Goal: Book appointment/travel/reservation

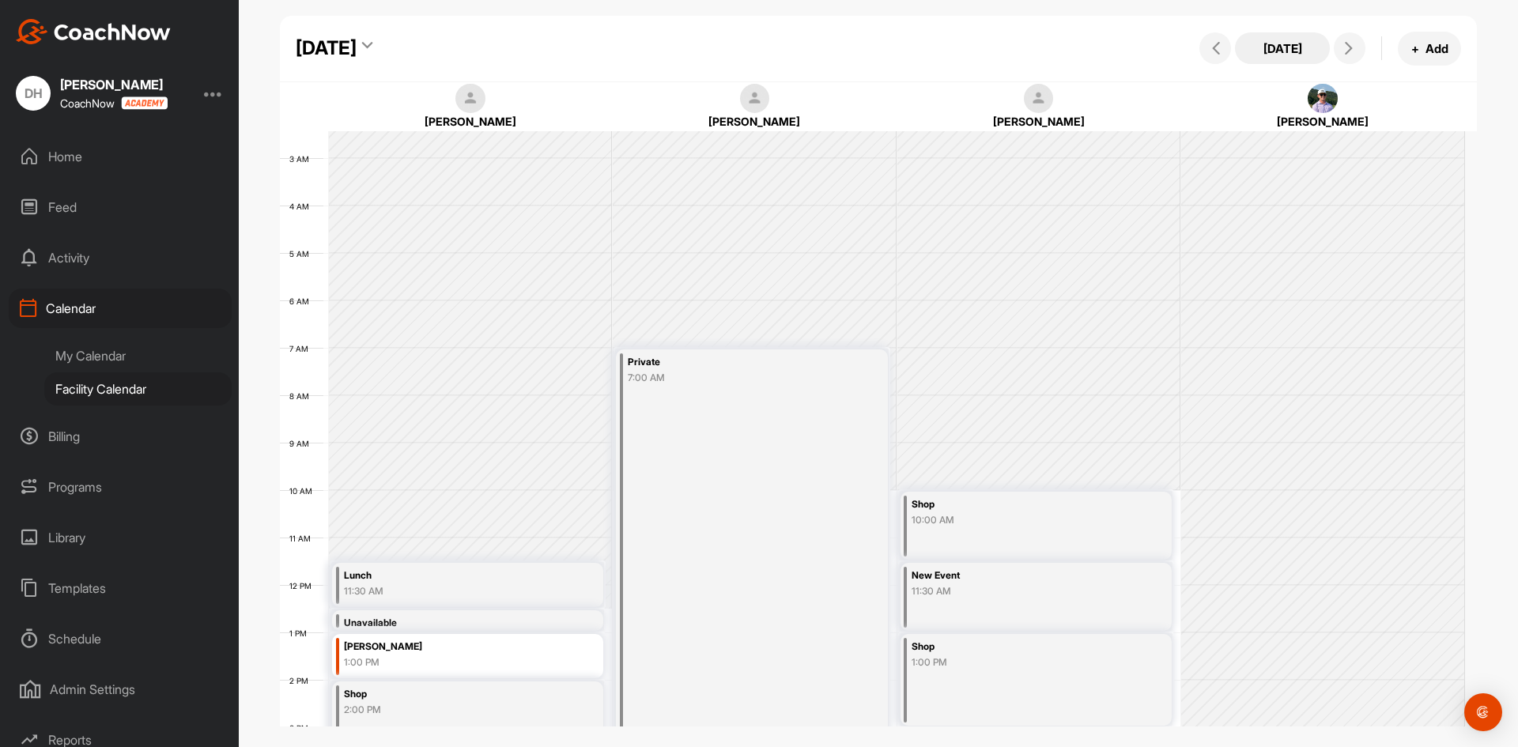
click at [1296, 52] on button "[DATE]" at bounding box center [1282, 48] width 95 height 32
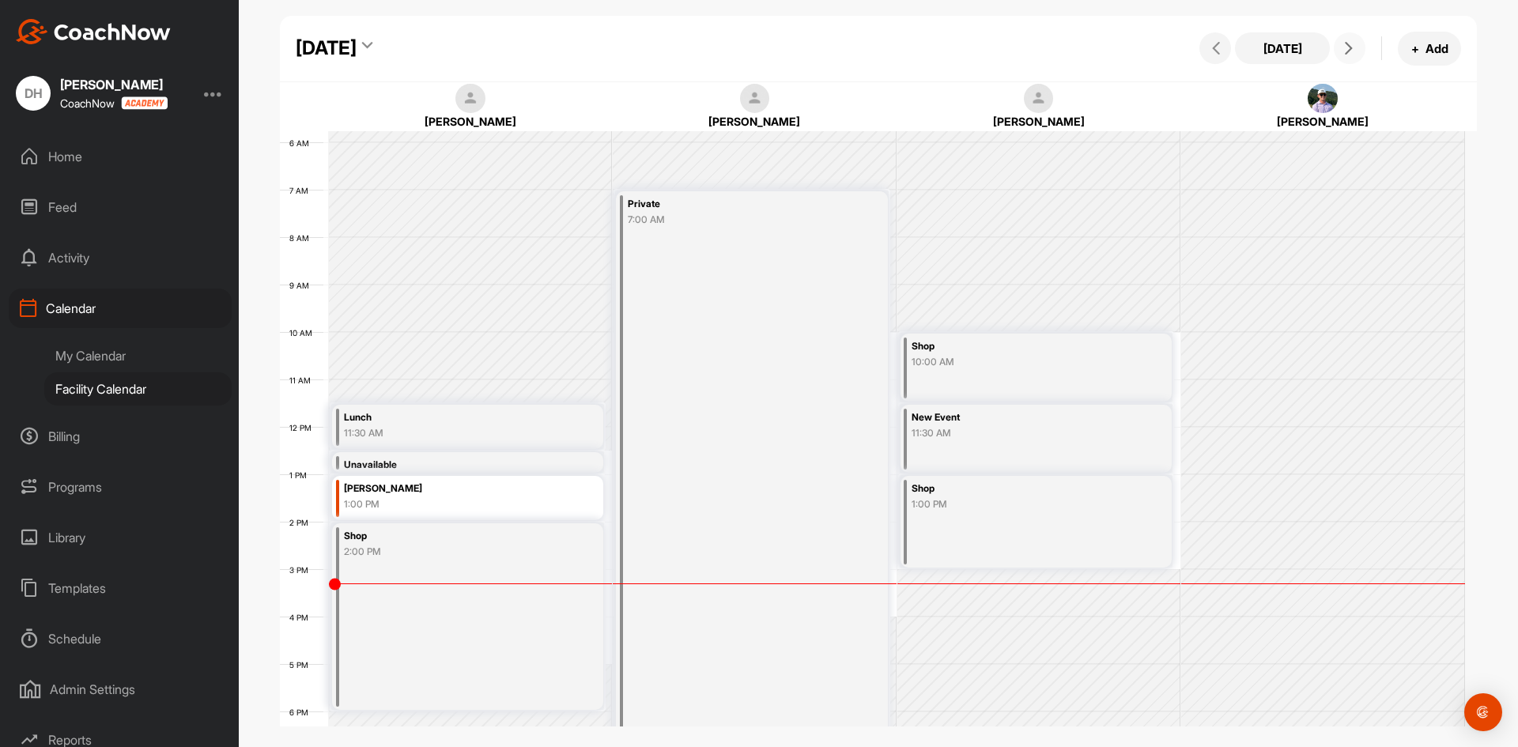
click at [1354, 53] on icon at bounding box center [1349, 48] width 13 height 13
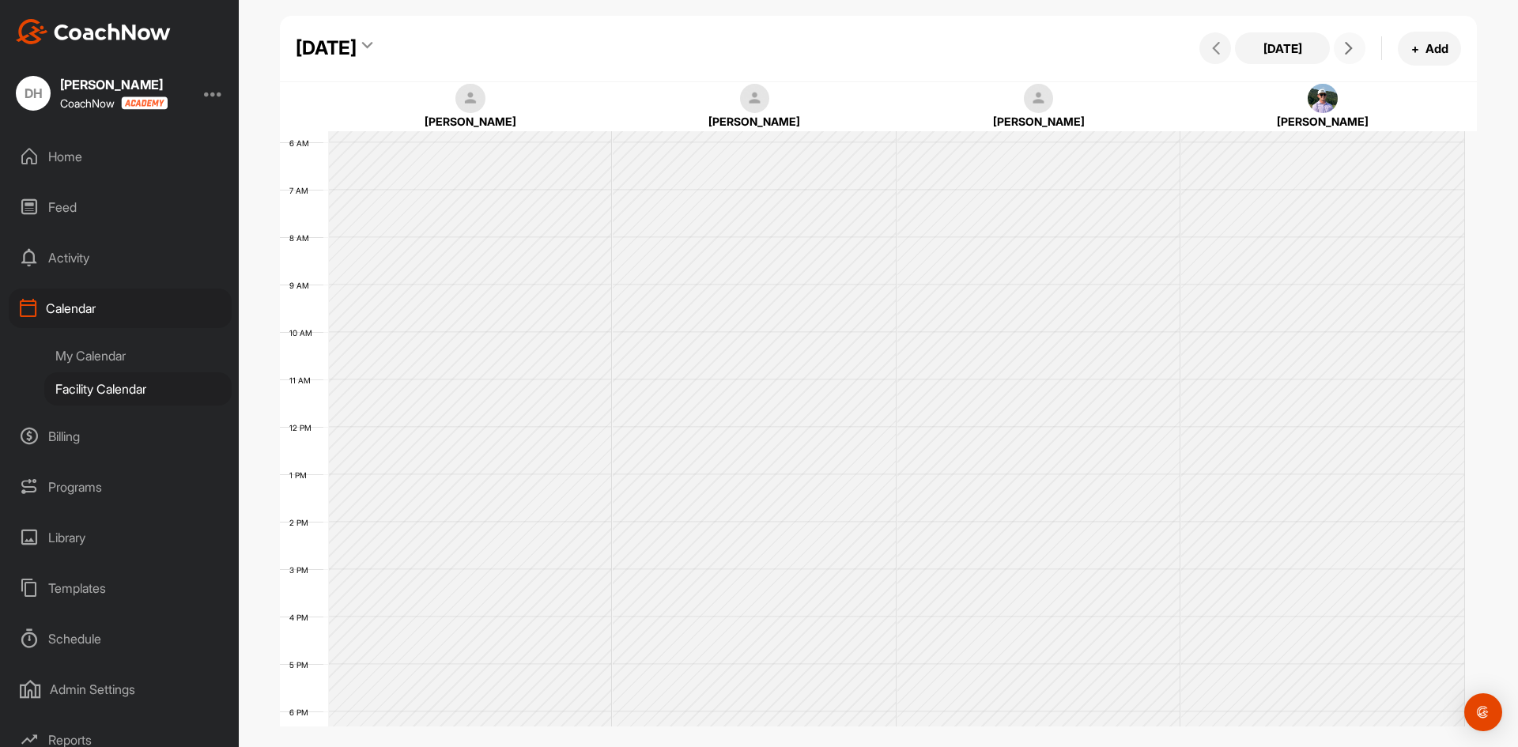
click at [1354, 53] on icon at bounding box center [1349, 48] width 13 height 13
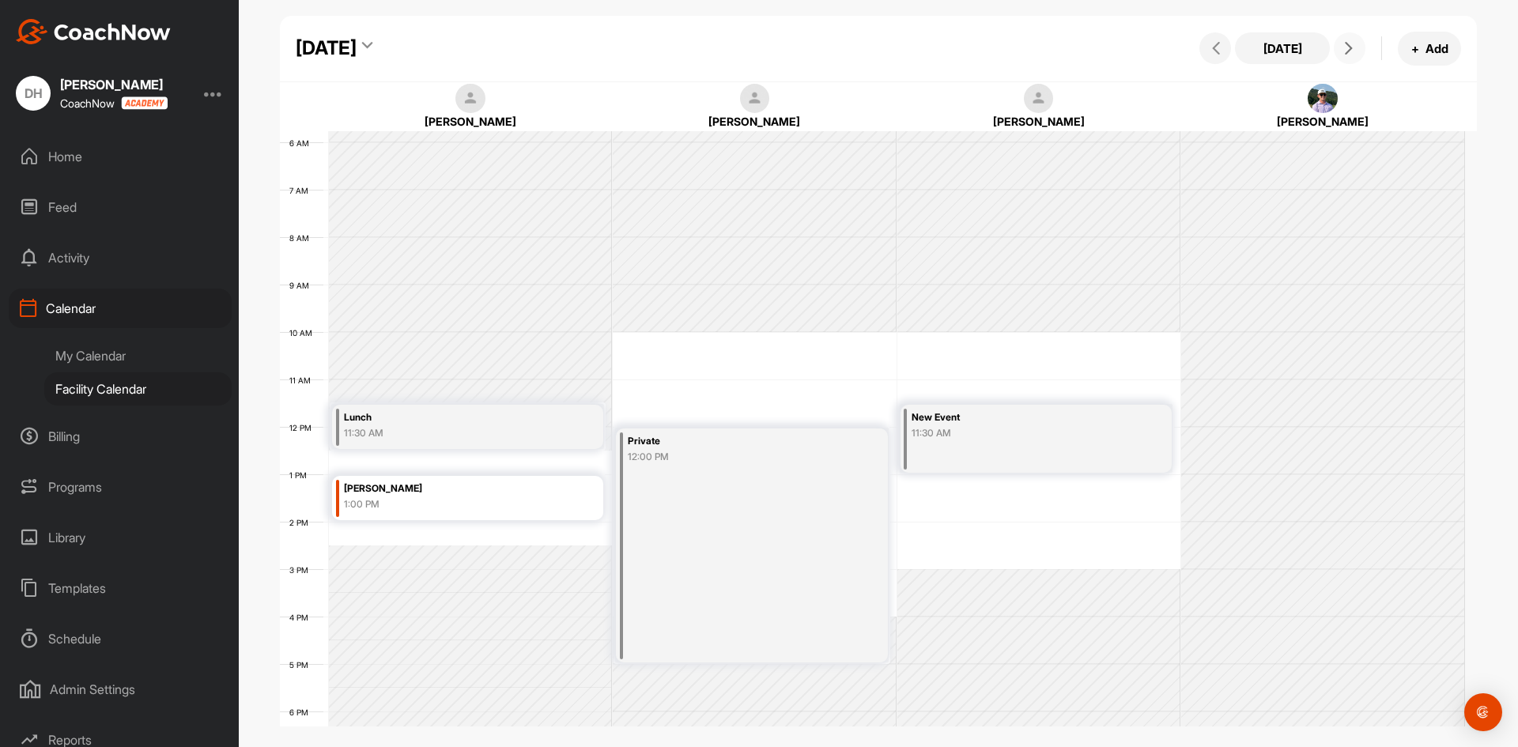
click at [1354, 53] on icon at bounding box center [1349, 48] width 13 height 13
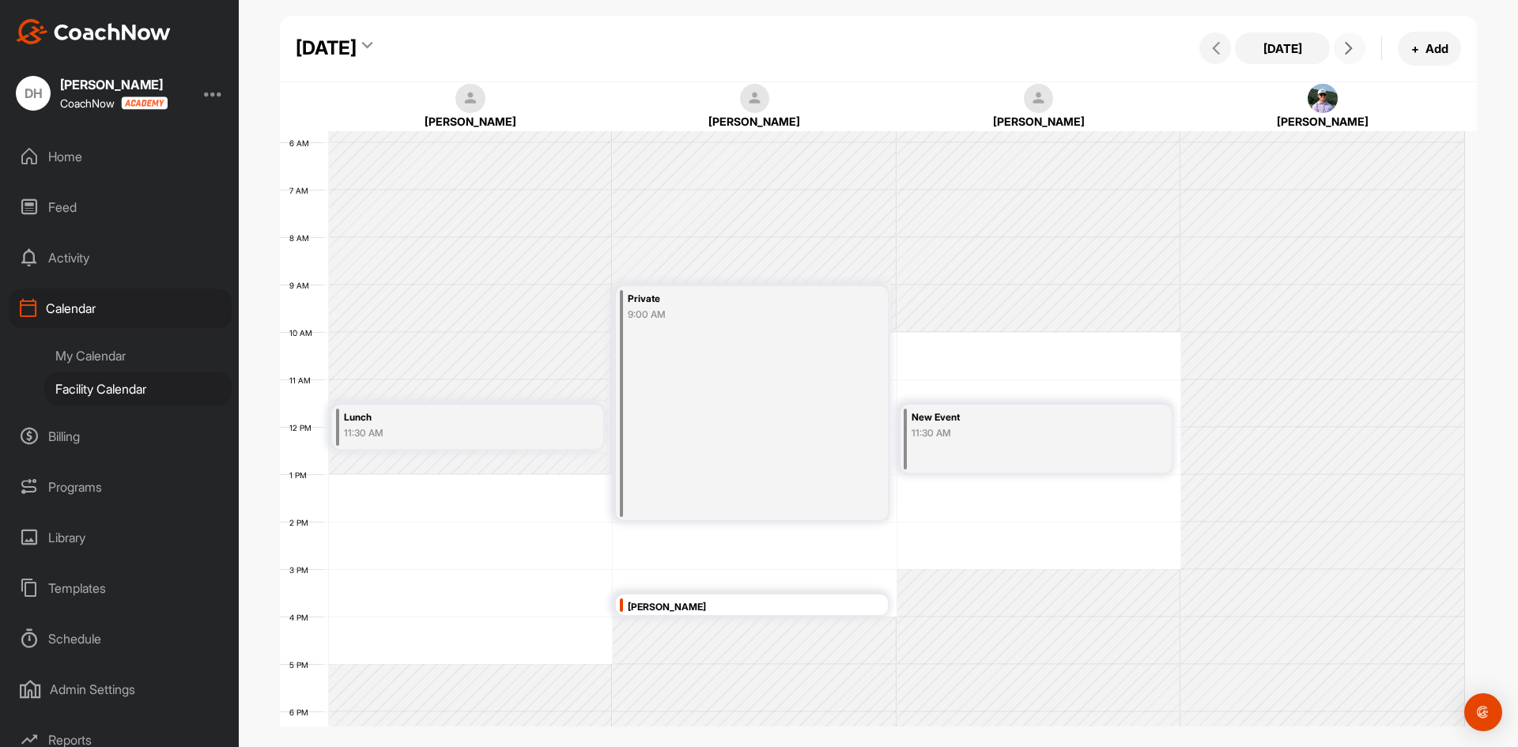
click at [1354, 53] on icon at bounding box center [1349, 48] width 13 height 13
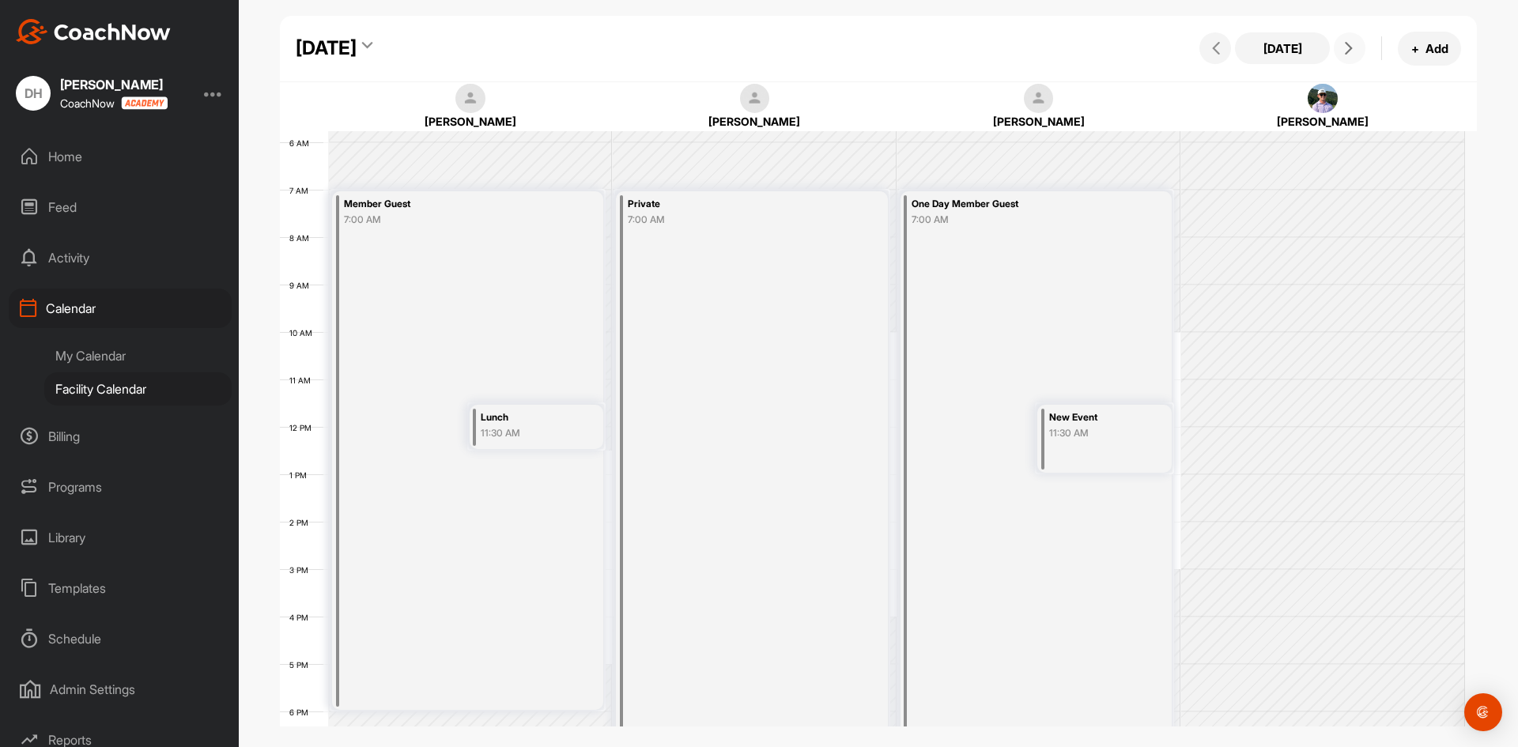
click at [1354, 53] on icon at bounding box center [1349, 48] width 13 height 13
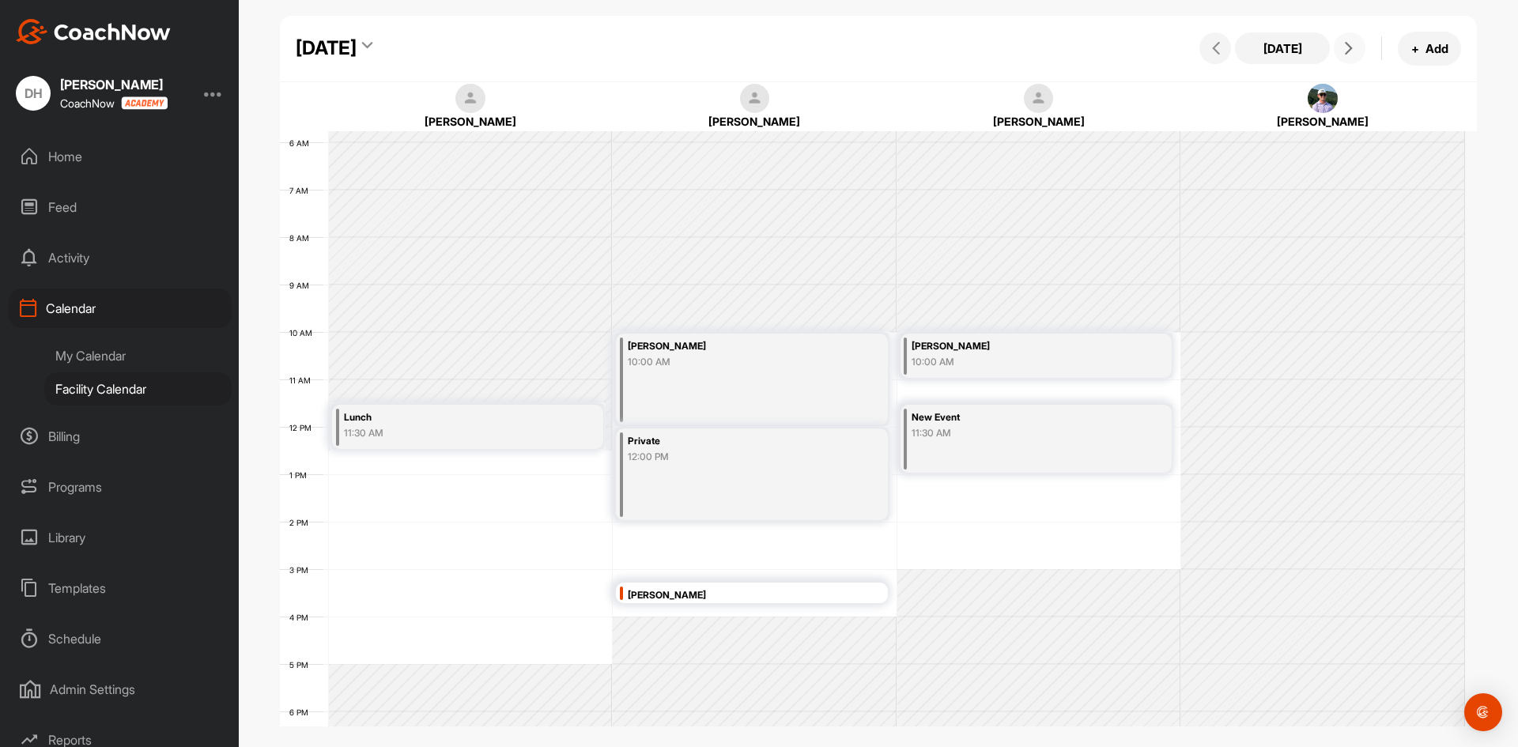
click at [1351, 55] on button at bounding box center [1350, 48] width 32 height 32
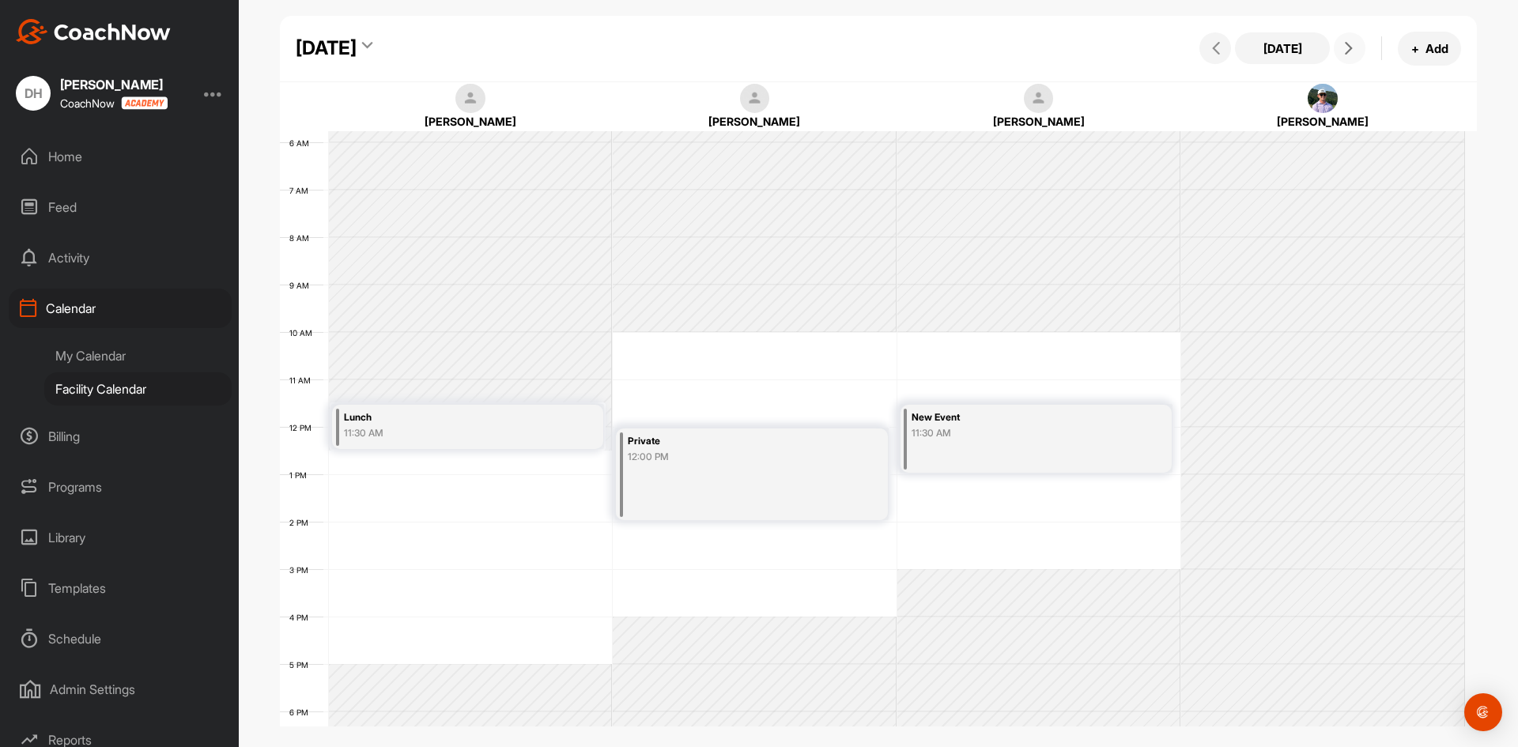
click at [1351, 55] on button at bounding box center [1350, 48] width 32 height 32
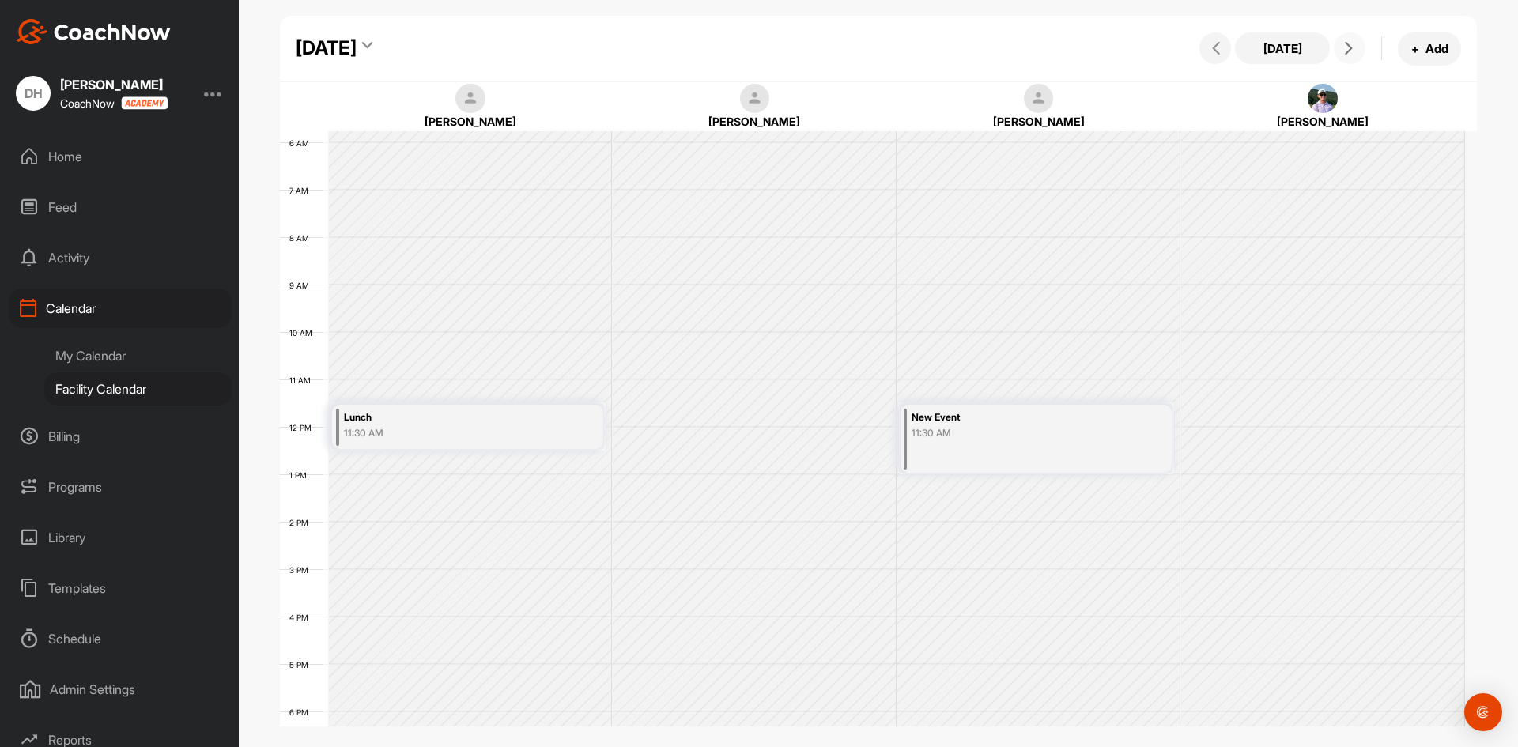
click at [1351, 55] on button at bounding box center [1350, 48] width 32 height 32
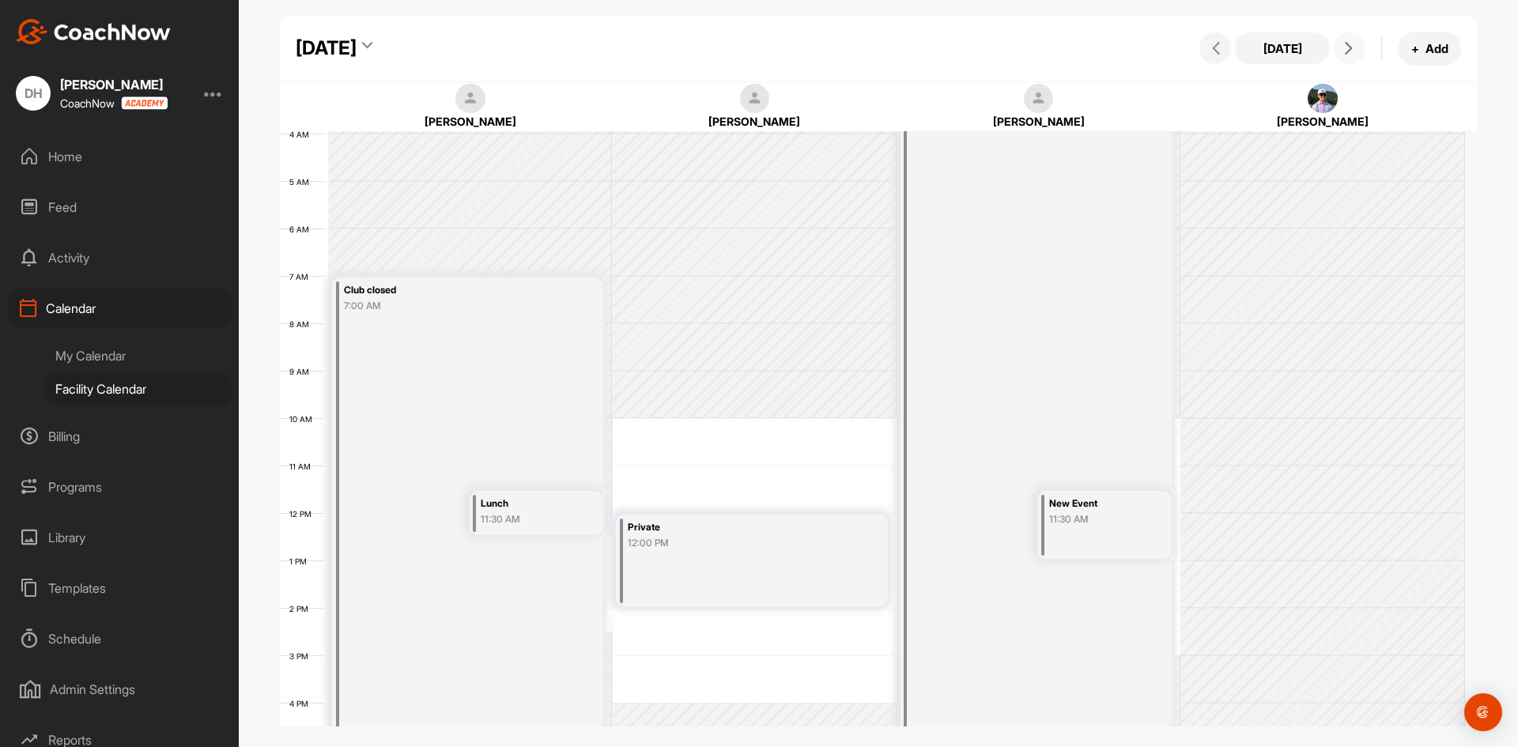
scroll to position [237, 0]
